Goal: Navigation & Orientation: Go to known website

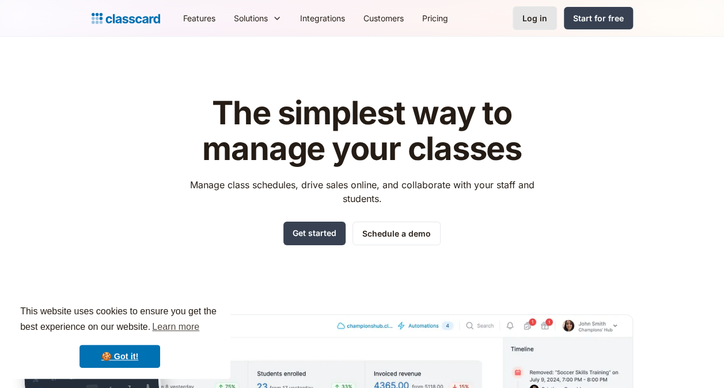
drag, startPoint x: 0, startPoint y: 0, endPoint x: 538, endPoint y: 16, distance: 538.5
click at [538, 16] on div "Log in" at bounding box center [535, 18] width 25 height 12
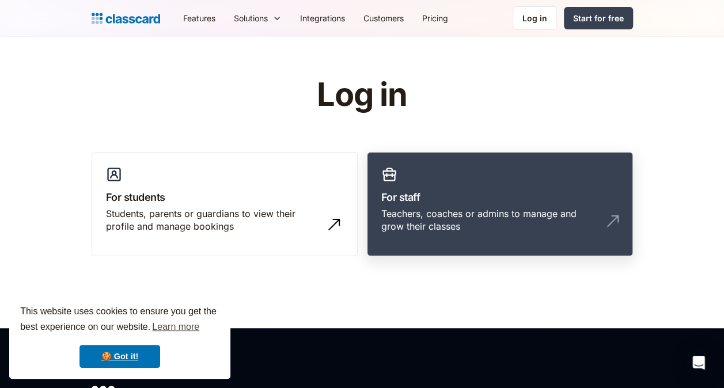
click at [420, 198] on h3 "For staff" at bounding box center [500, 198] width 237 height 16
